Goal: Obtain resource: Obtain resource

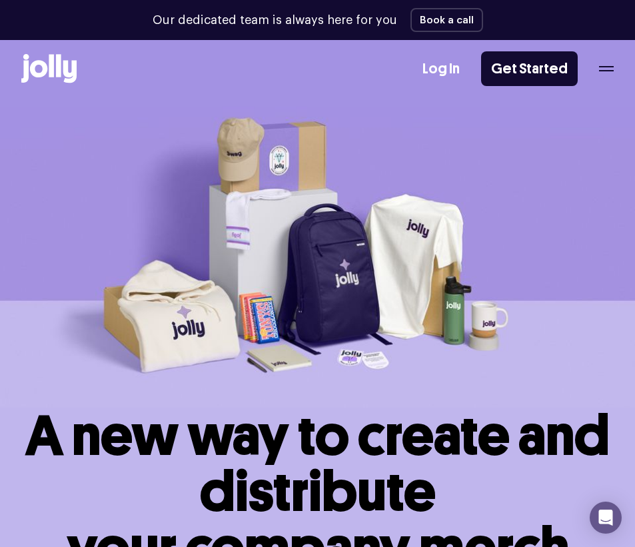
click at [600, 65] on div "Log In Get Started" at bounding box center [518, 68] width 191 height 35
click at [605, 74] on div "Log In Get Started" at bounding box center [518, 68] width 191 height 35
click at [605, 67] on icon "button" at bounding box center [606, 66] width 15 height 1
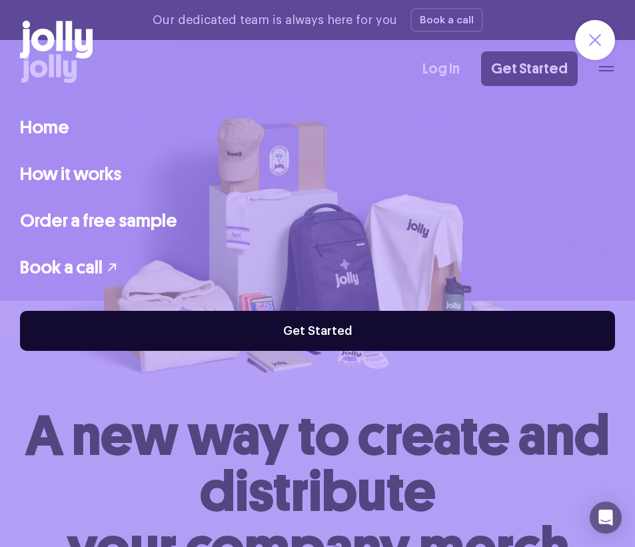
click at [93, 171] on link "How it works" at bounding box center [70, 174] width 101 height 28
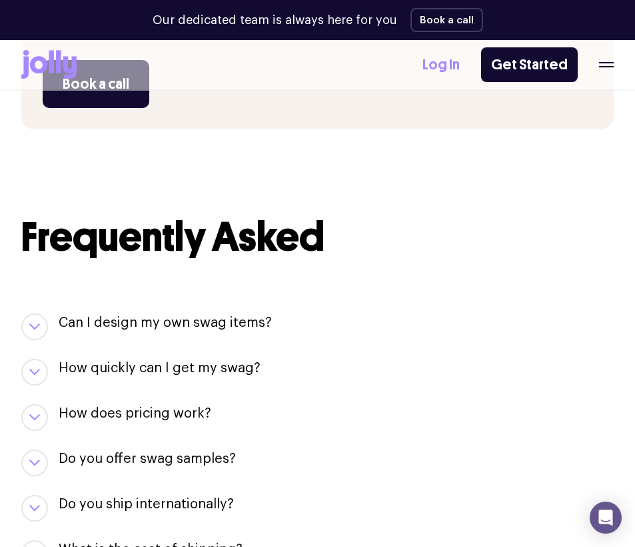
scroll to position [1295, 0]
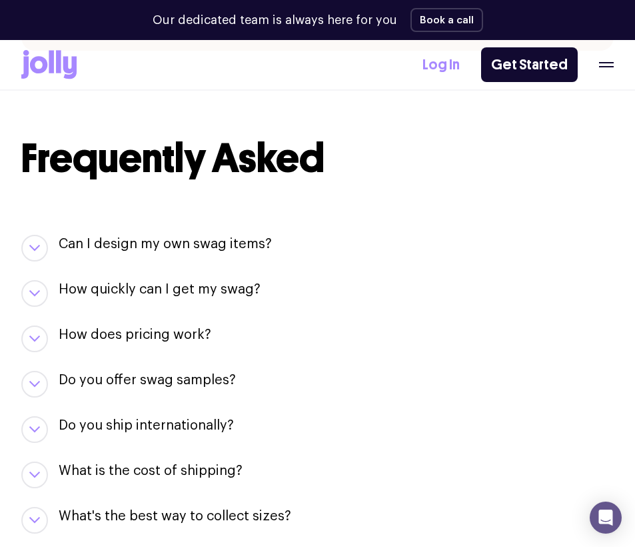
click at [611, 66] on icon "button" at bounding box center [606, 66] width 15 height 1
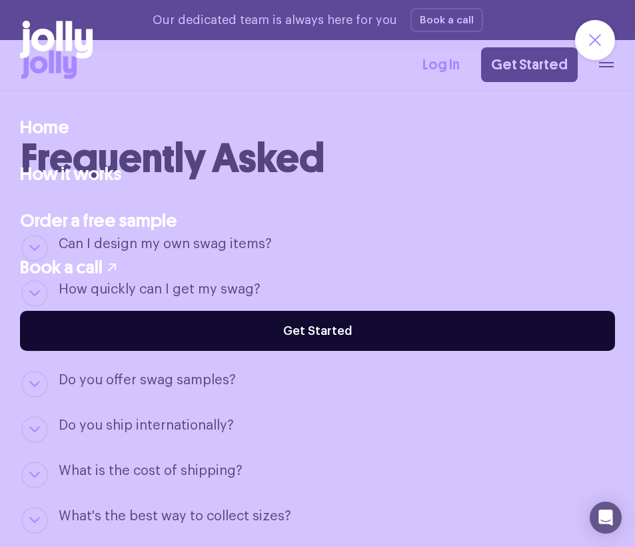
click at [53, 223] on link "Order a free sample" at bounding box center [98, 221] width 157 height 28
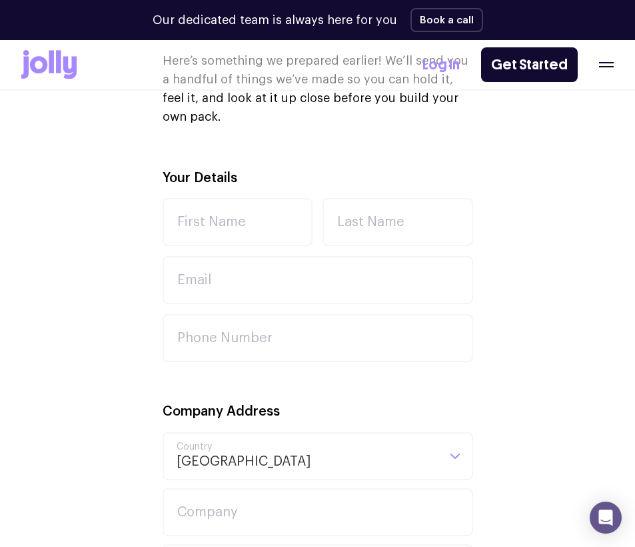
scroll to position [241, 0]
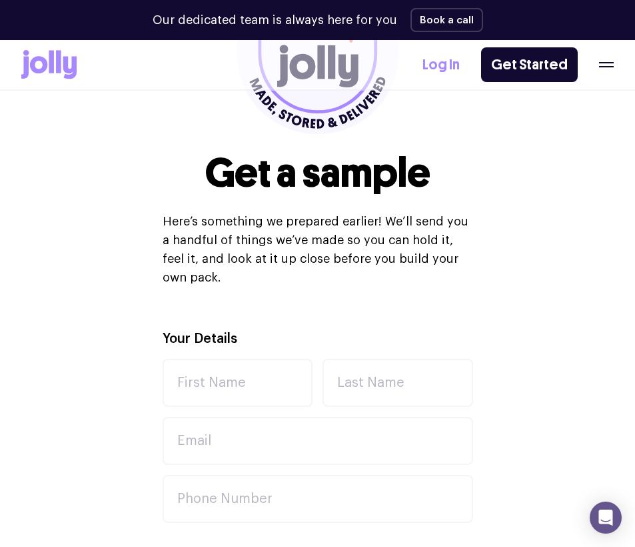
click at [609, 69] on div "Log In Get Started" at bounding box center [518, 64] width 191 height 35
click at [600, 65] on icon "button" at bounding box center [606, 64] width 15 height 5
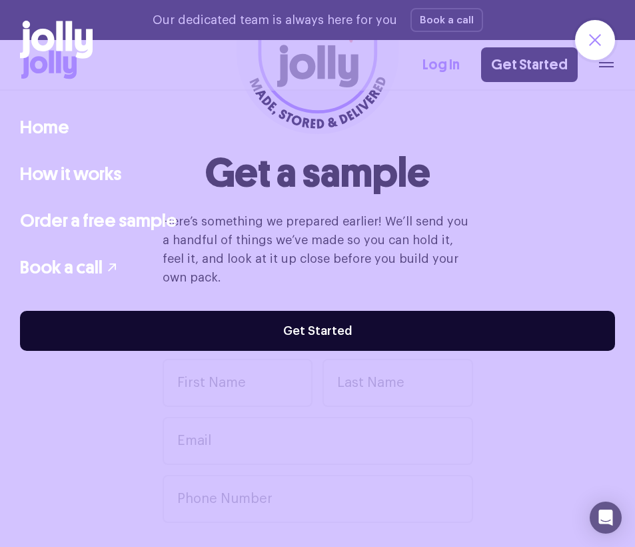
click at [81, 176] on link "How it works" at bounding box center [70, 174] width 101 height 28
